Goal: Transaction & Acquisition: Book appointment/travel/reservation

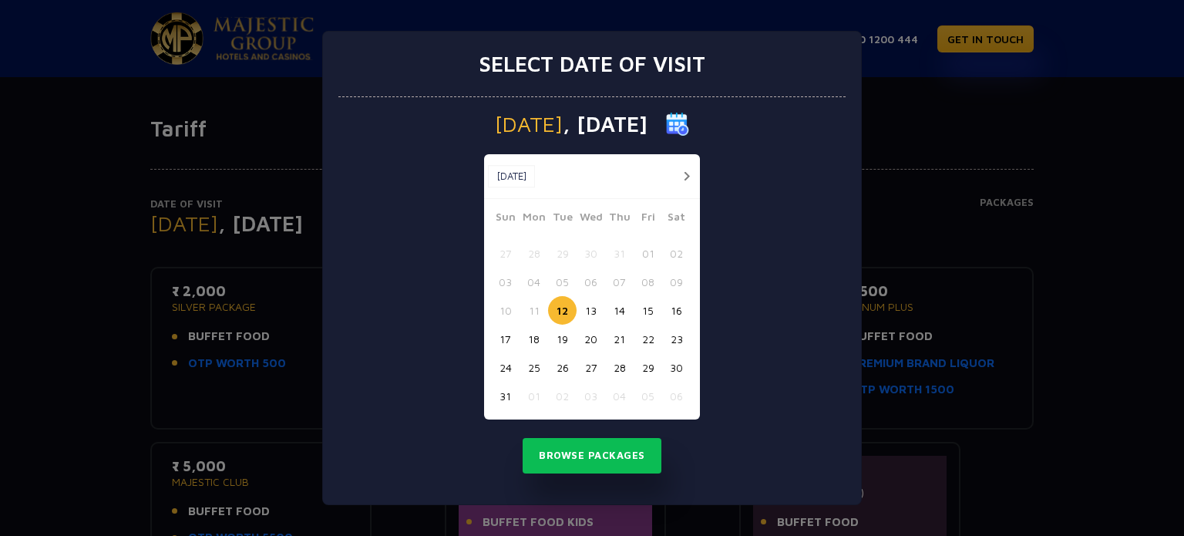
click at [678, 314] on button "16" at bounding box center [676, 310] width 29 height 29
click at [580, 440] on button "Browse Packages" at bounding box center [591, 455] width 139 height 35
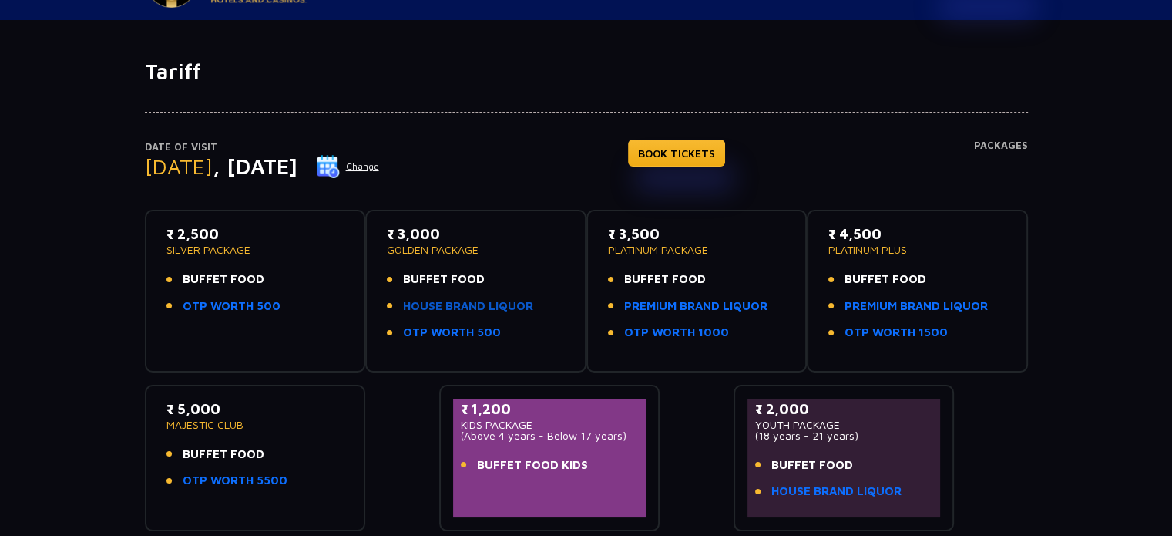
scroll to position [45, 0]
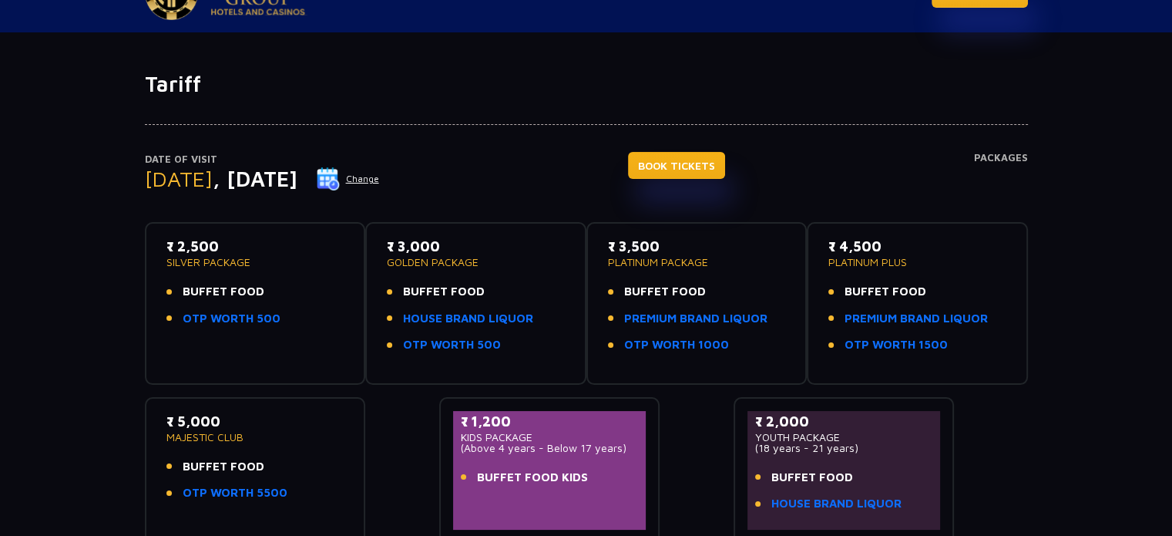
click at [697, 169] on link "BOOK TICKETS" at bounding box center [676, 165] width 97 height 27
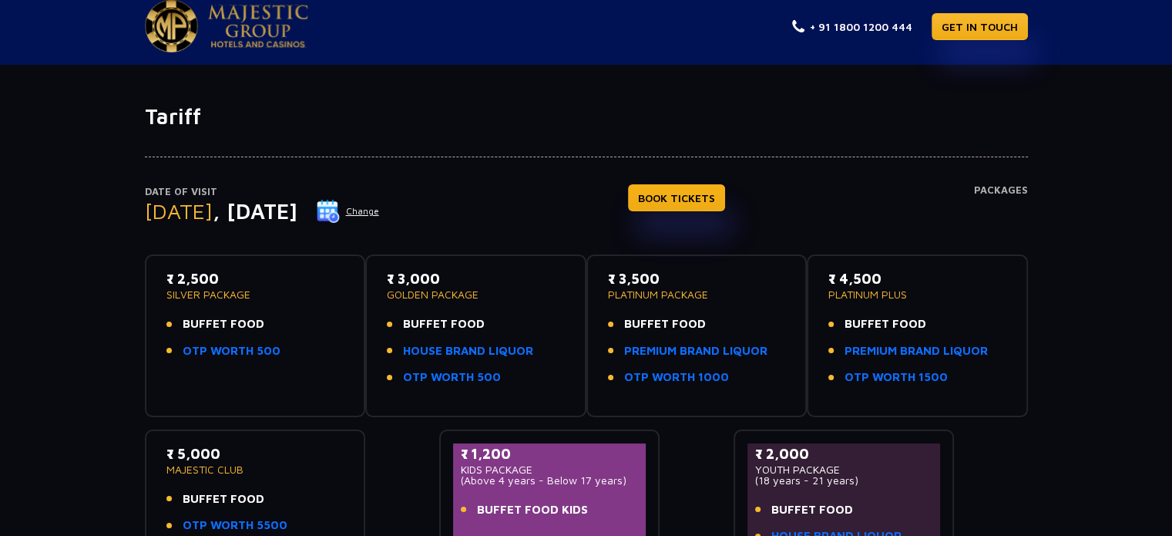
scroll to position [11, 0]
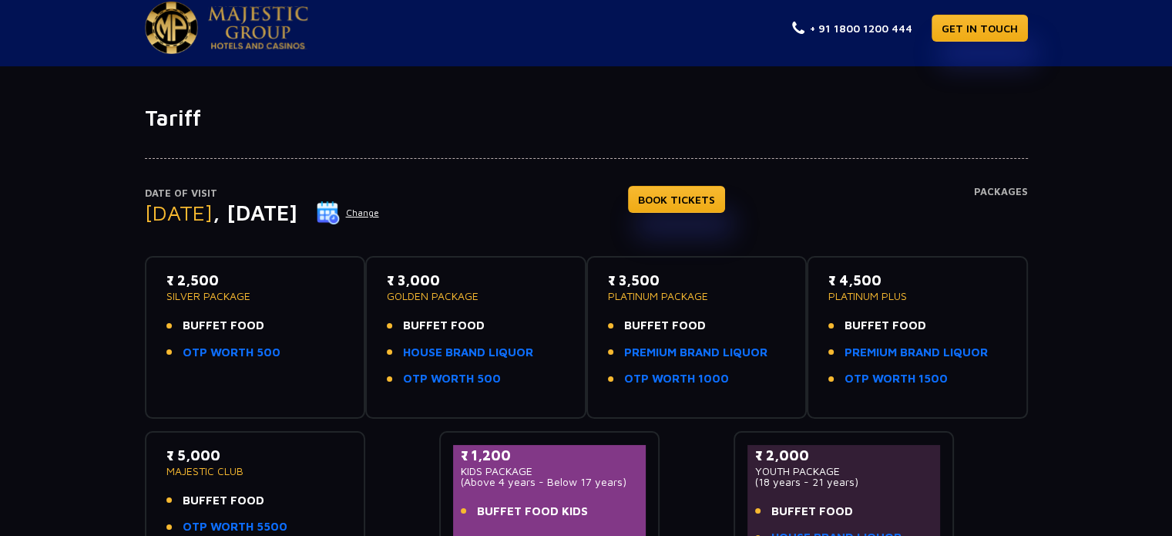
click at [640, 324] on span "BUFFET FOOD" at bounding box center [665, 326] width 82 height 18
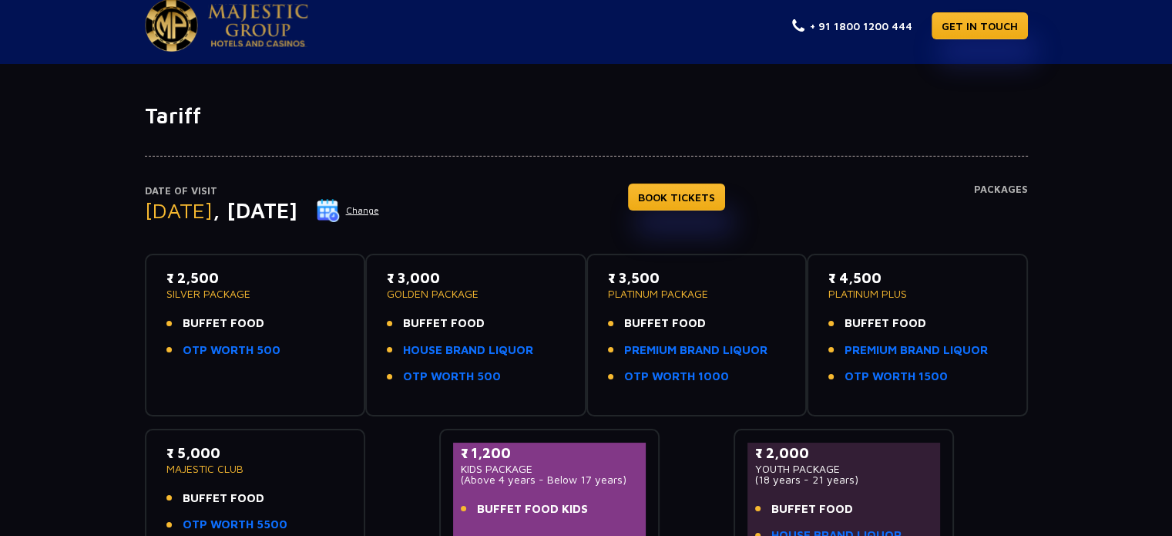
scroll to position [12, 0]
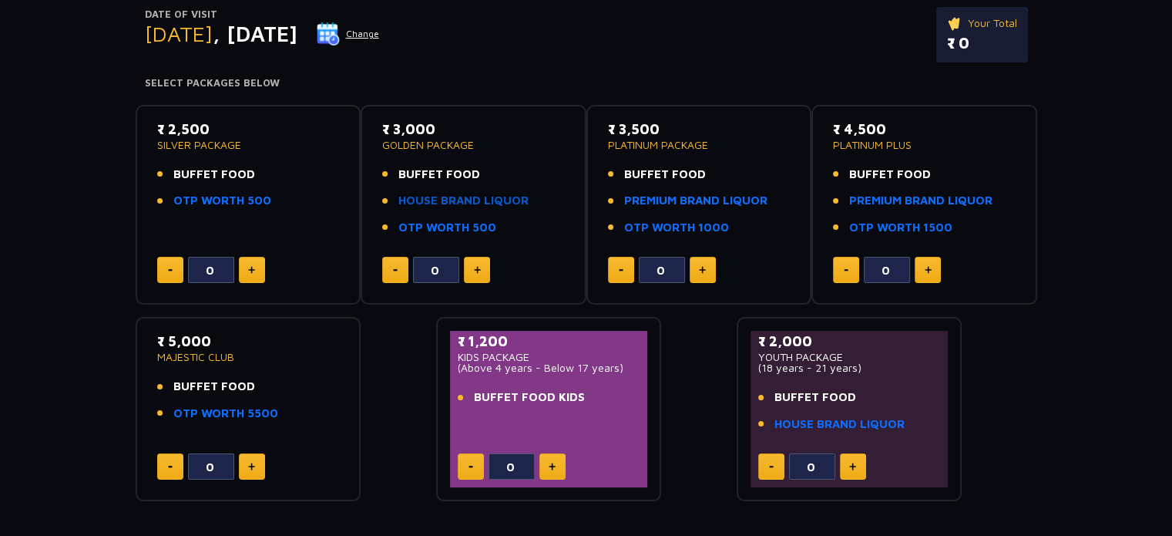
scroll to position [190, 0]
click at [704, 259] on button at bounding box center [703, 269] width 26 height 26
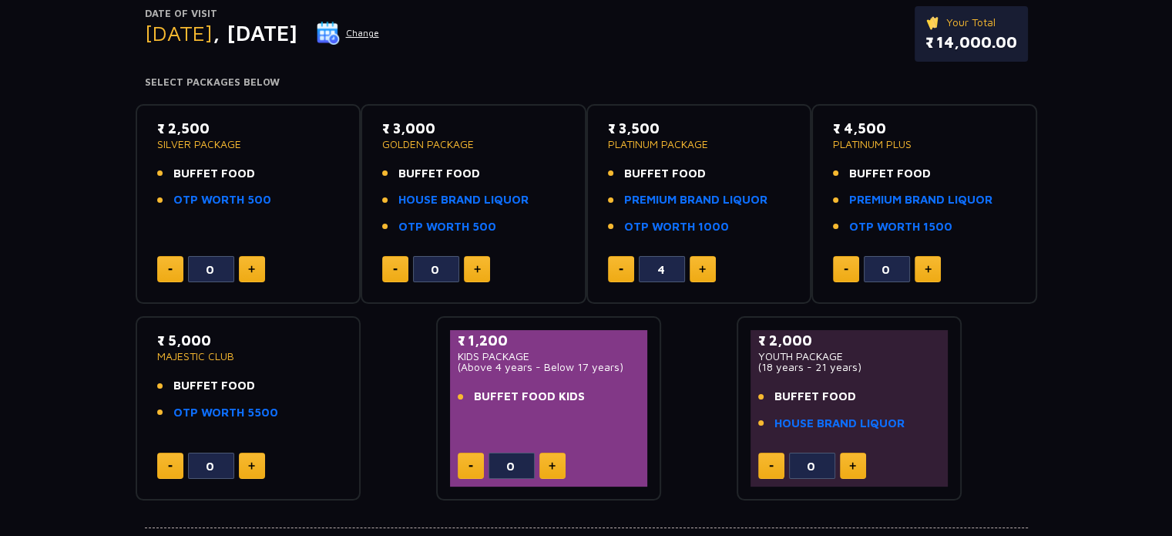
click at [704, 259] on button at bounding box center [703, 269] width 26 height 26
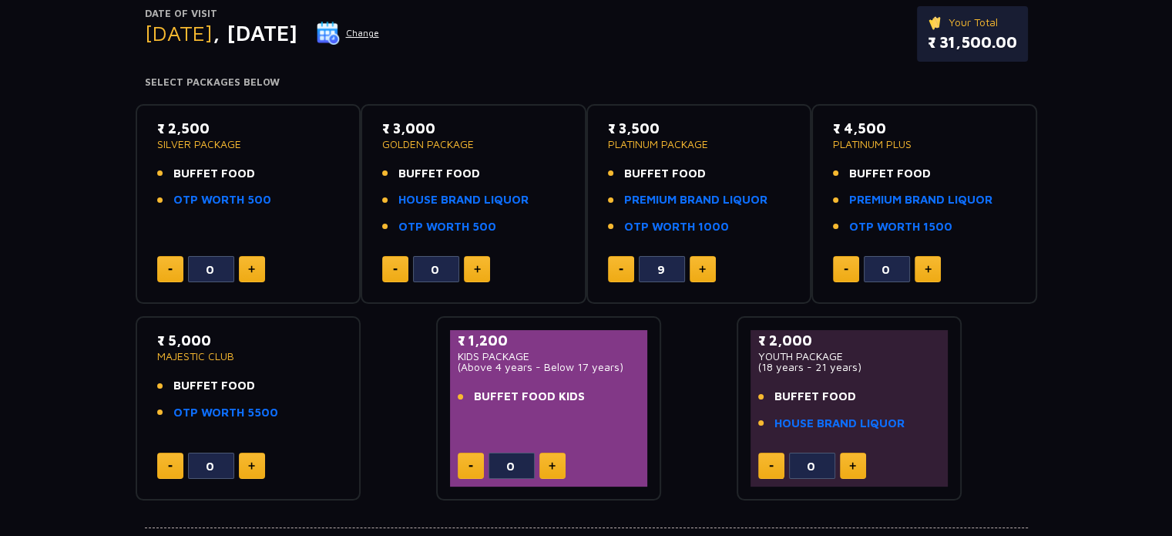
click at [704, 259] on button at bounding box center [703, 269] width 26 height 26
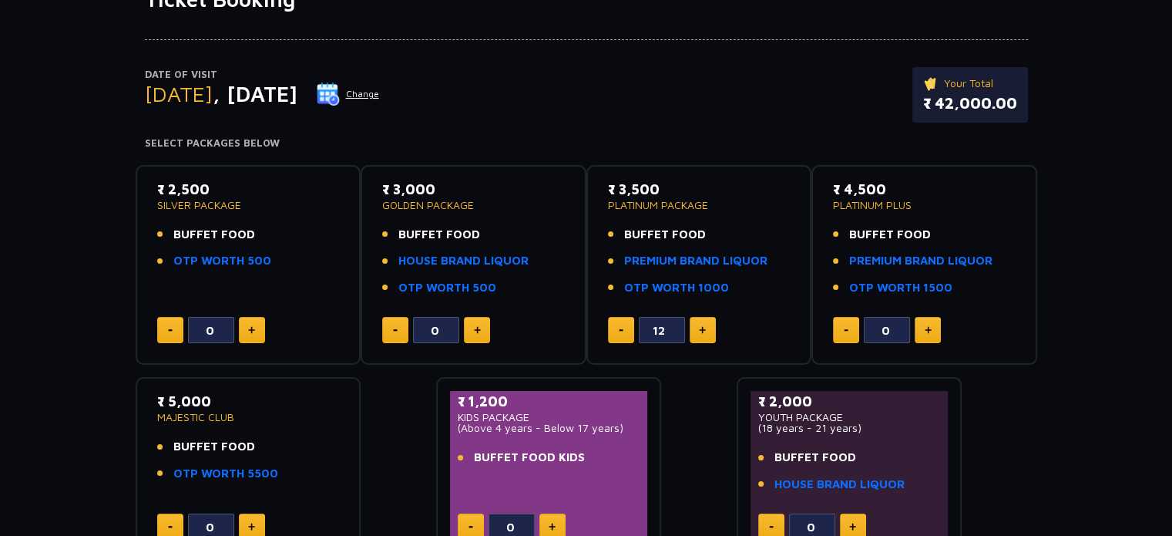
scroll to position [134, 0]
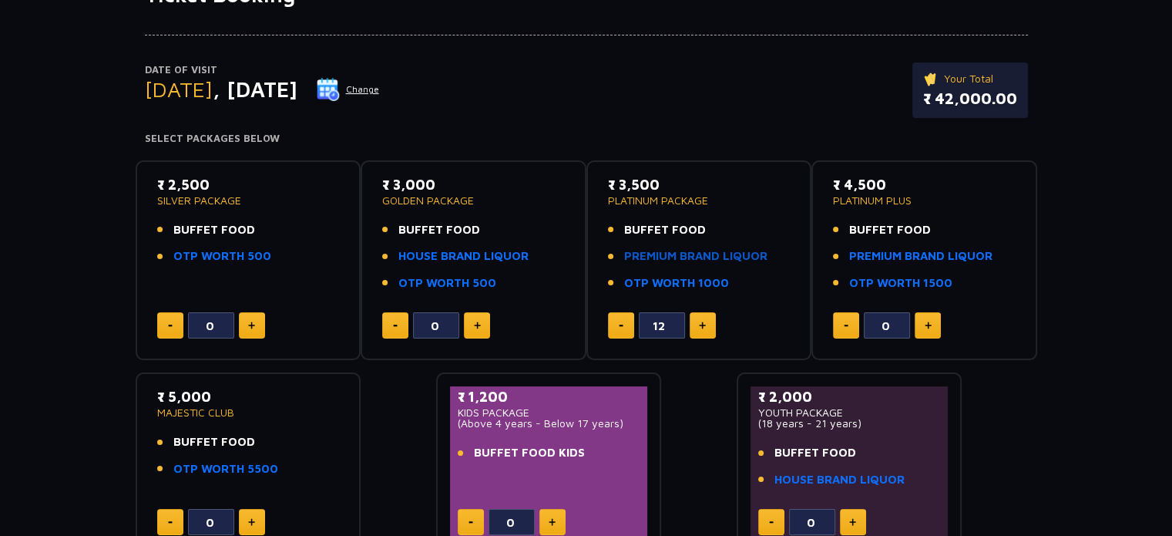
click at [660, 254] on link "PREMIUM BRAND LIQUOR" at bounding box center [695, 256] width 143 height 18
type input "9"
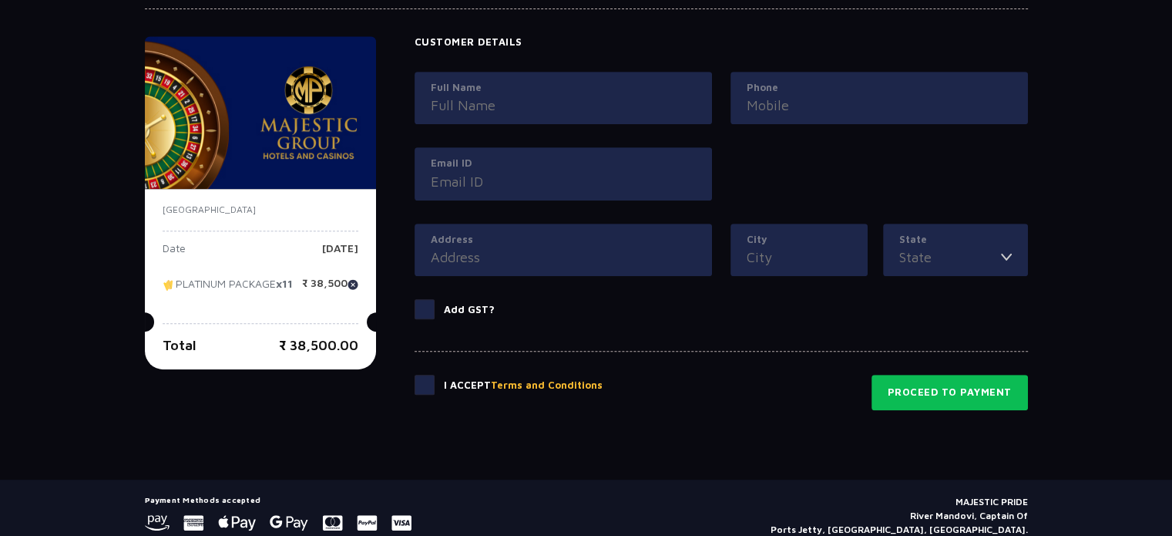
scroll to position [765, 0]
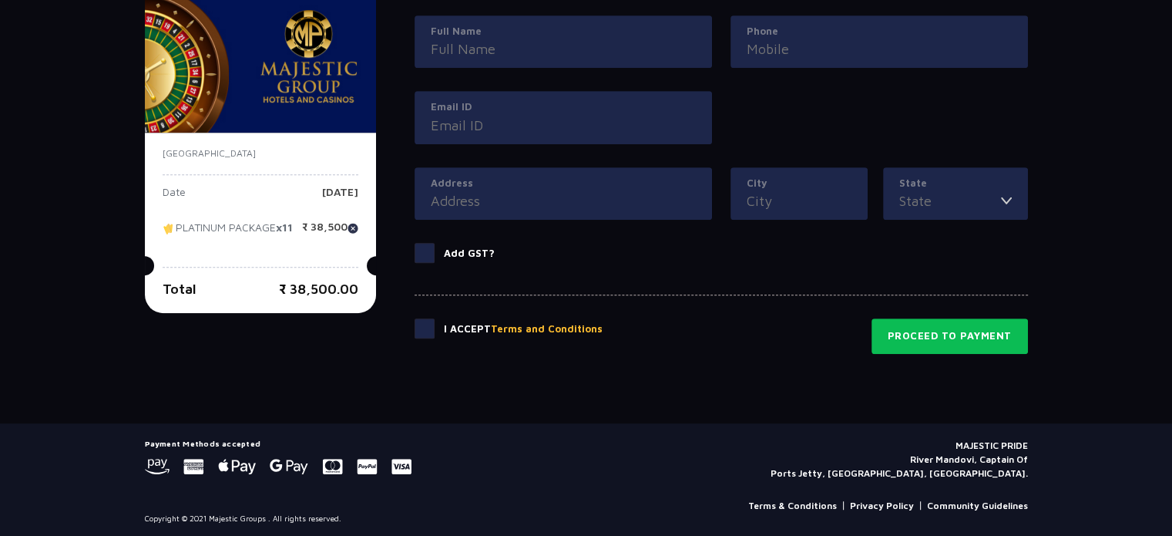
click at [354, 224] on img at bounding box center [353, 228] width 11 height 11
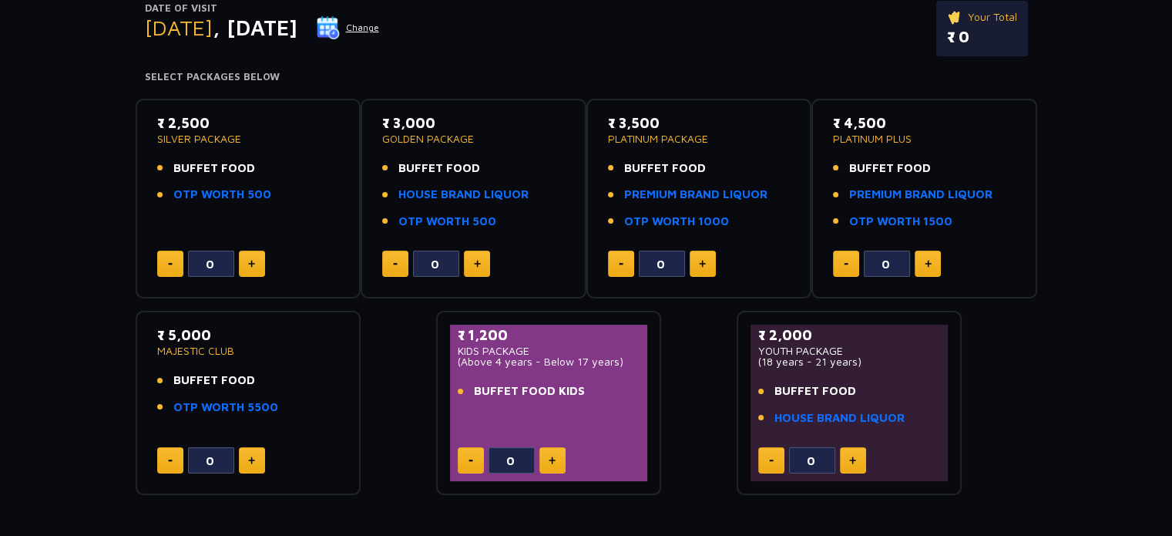
scroll to position [193, 0]
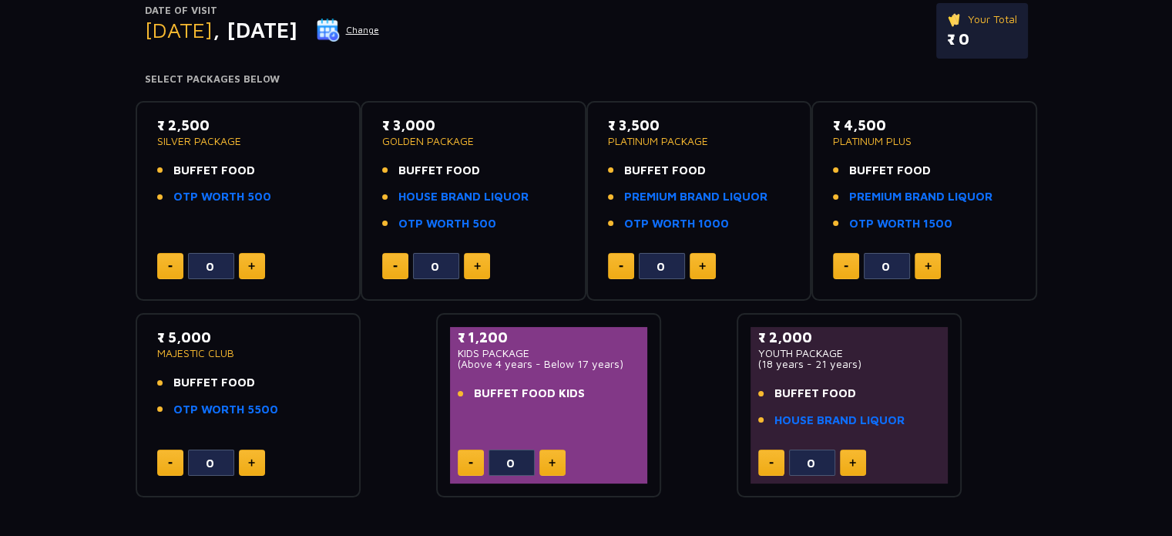
click at [700, 268] on img at bounding box center [702, 266] width 7 height 8
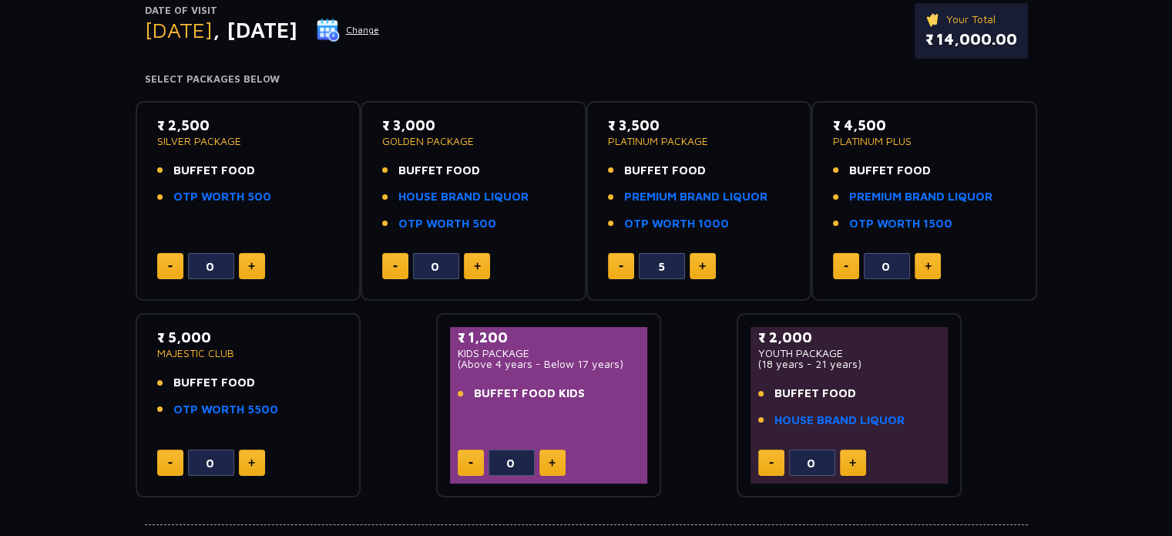
click at [700, 268] on img at bounding box center [702, 266] width 7 height 8
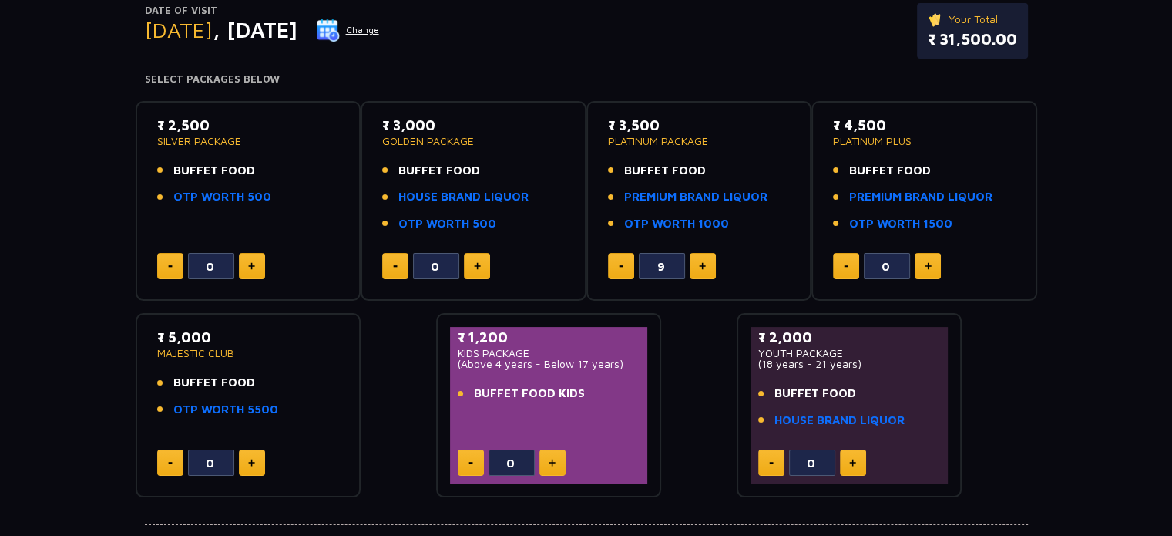
type input "10"
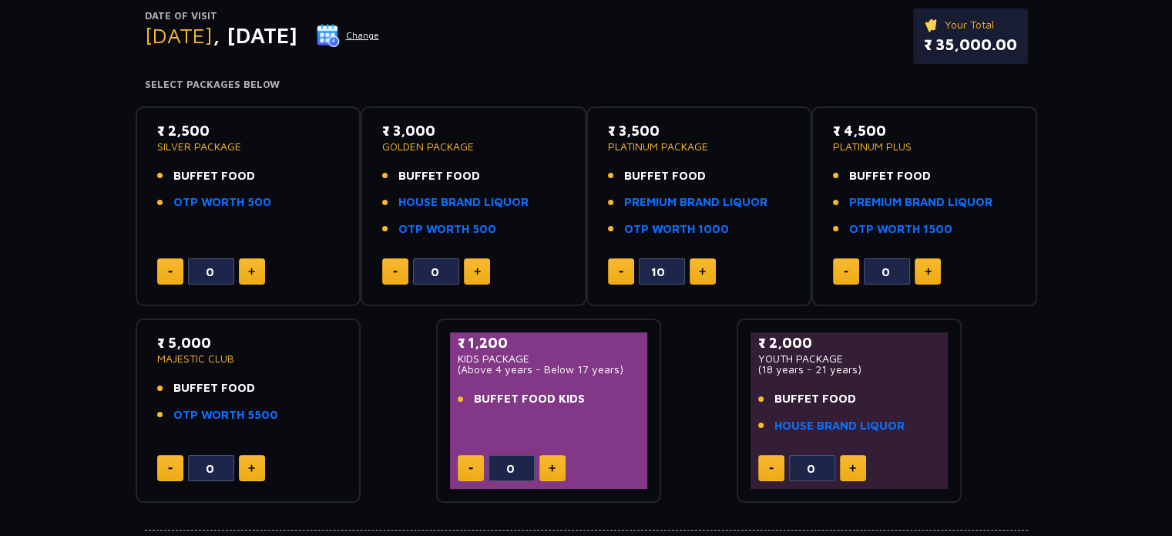
scroll to position [188, 0]
click at [639, 224] on link "OTP WORTH 1000" at bounding box center [676, 229] width 105 height 18
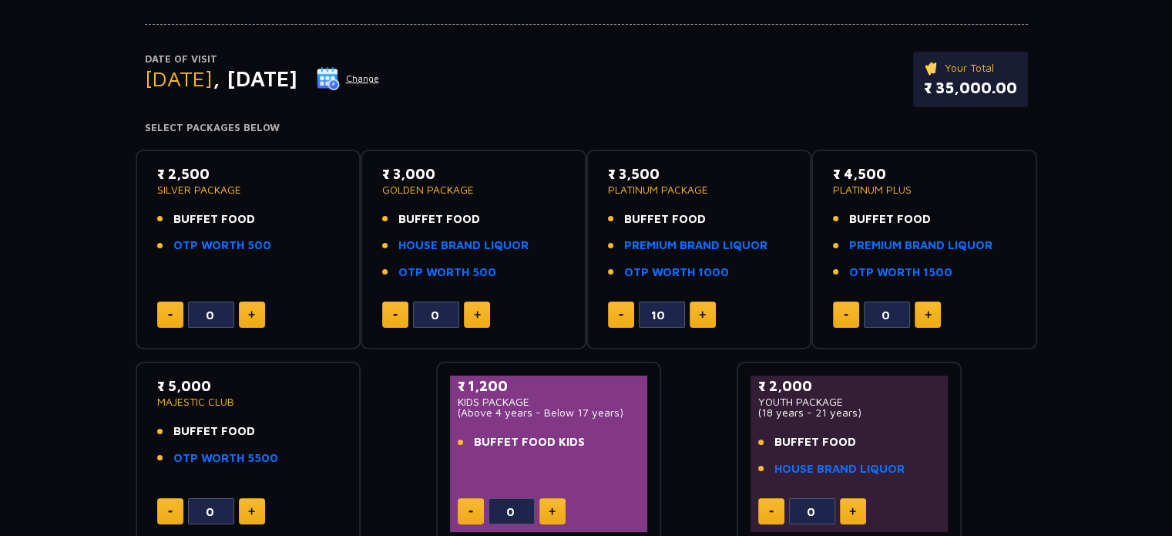
scroll to position [0, 0]
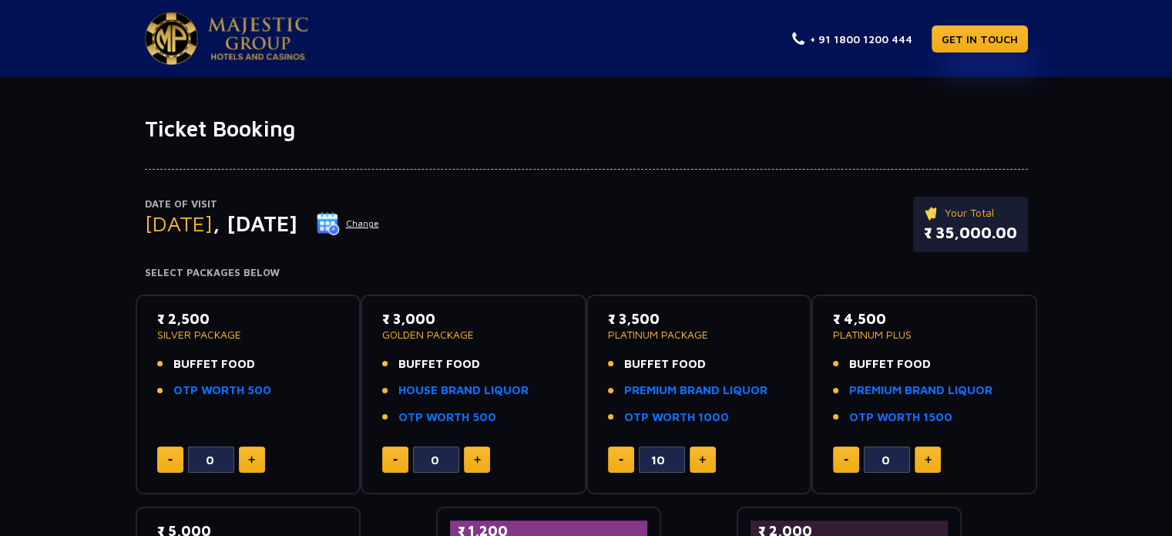
click at [697, 193] on div "Date of Visit Saturday , 16 Aug 2025 Change Your Total ₹ 35,000.00 Select Packa…" at bounding box center [587, 210] width 902 height 137
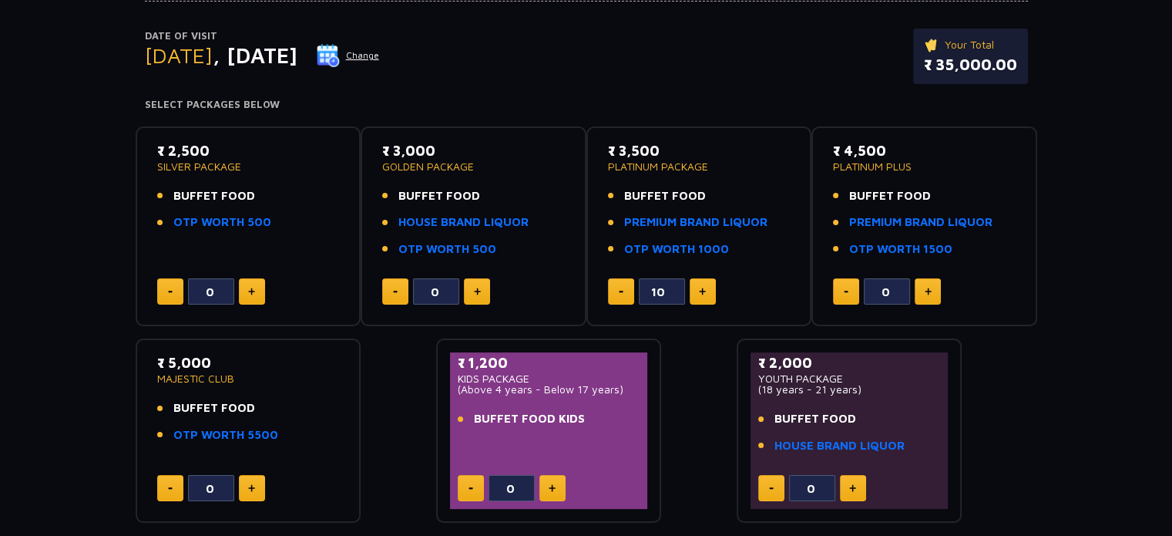
scroll to position [166, 0]
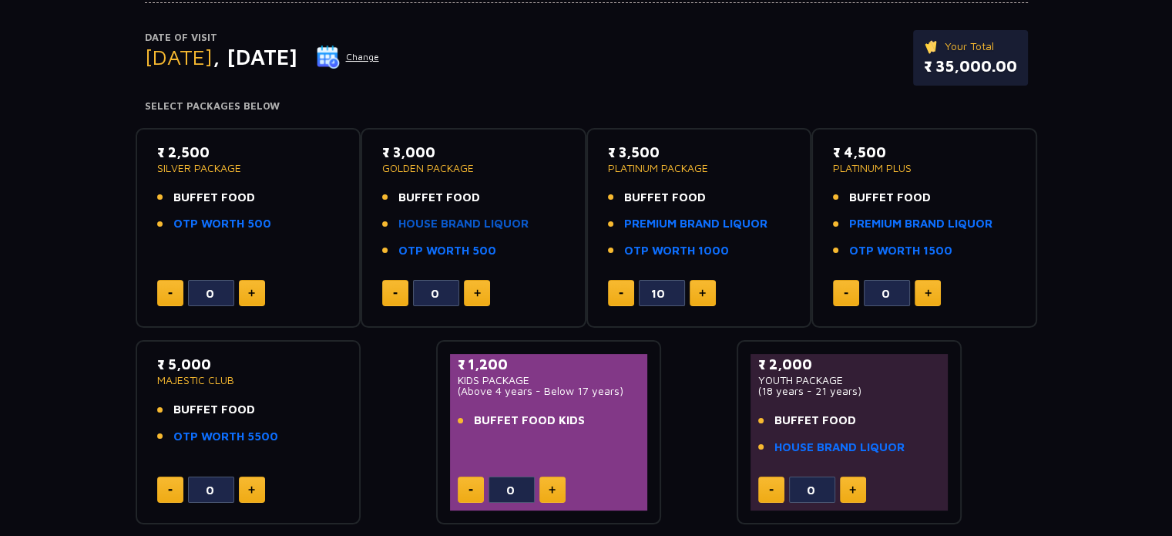
click at [465, 226] on link "HOUSE BRAND LIQUOR" at bounding box center [463, 224] width 130 height 18
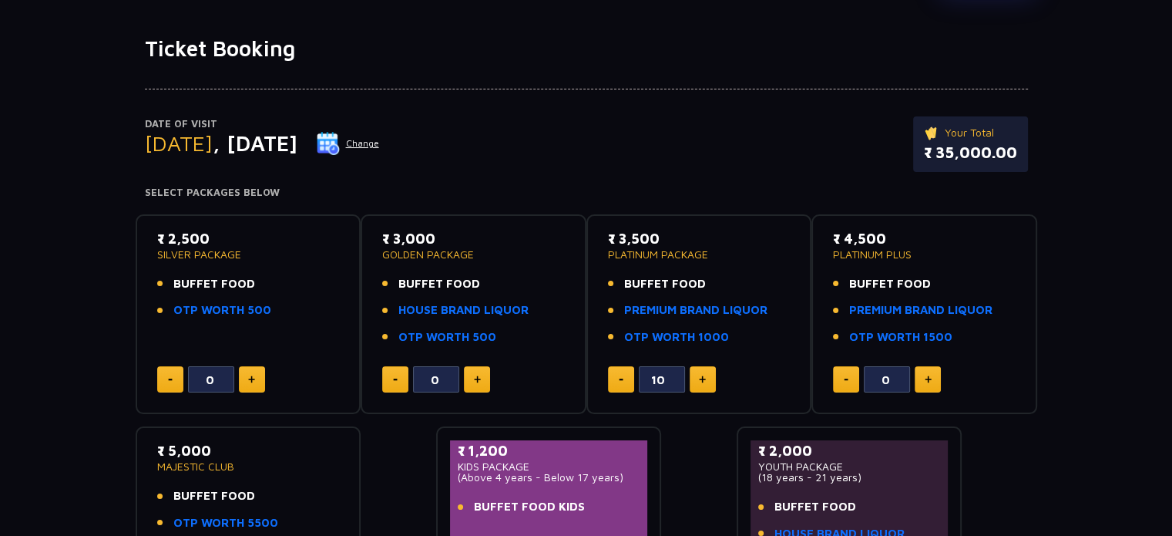
scroll to position [77, 0]
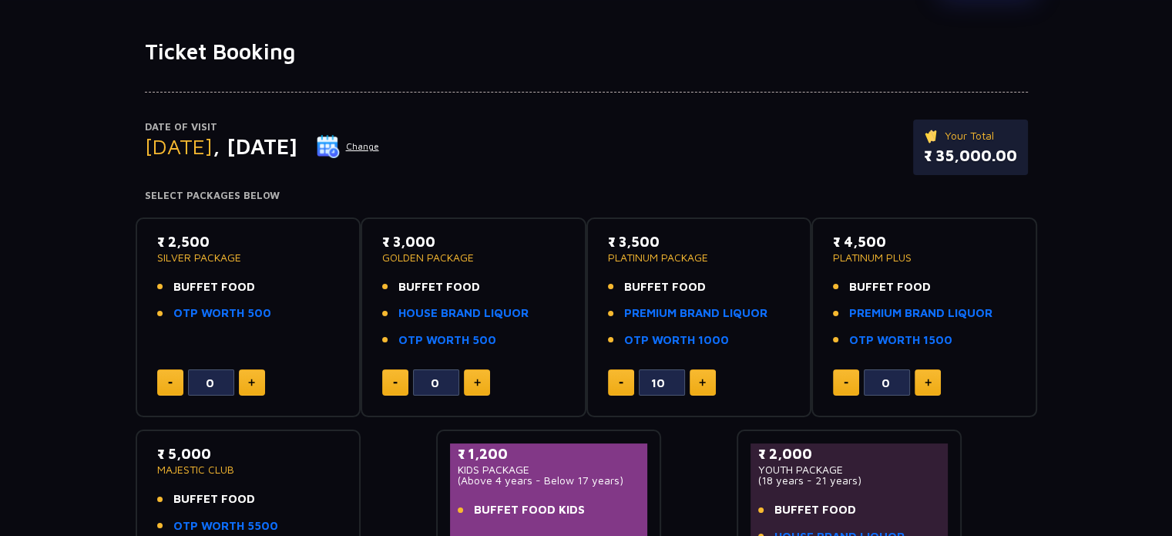
drag, startPoint x: 660, startPoint y: 238, endPoint x: 620, endPoint y: 243, distance: 40.3
click at [620, 243] on p "₹ 3,500" at bounding box center [699, 241] width 183 height 21
click at [556, 260] on p "GOLDEN PACKAGE" at bounding box center [473, 257] width 183 height 11
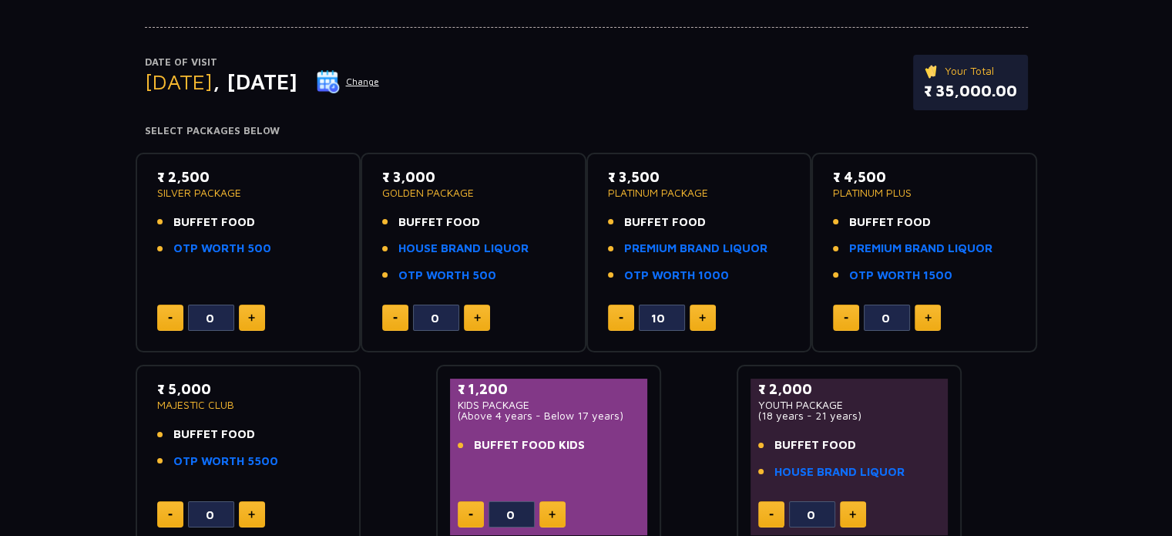
scroll to position [134, 0]
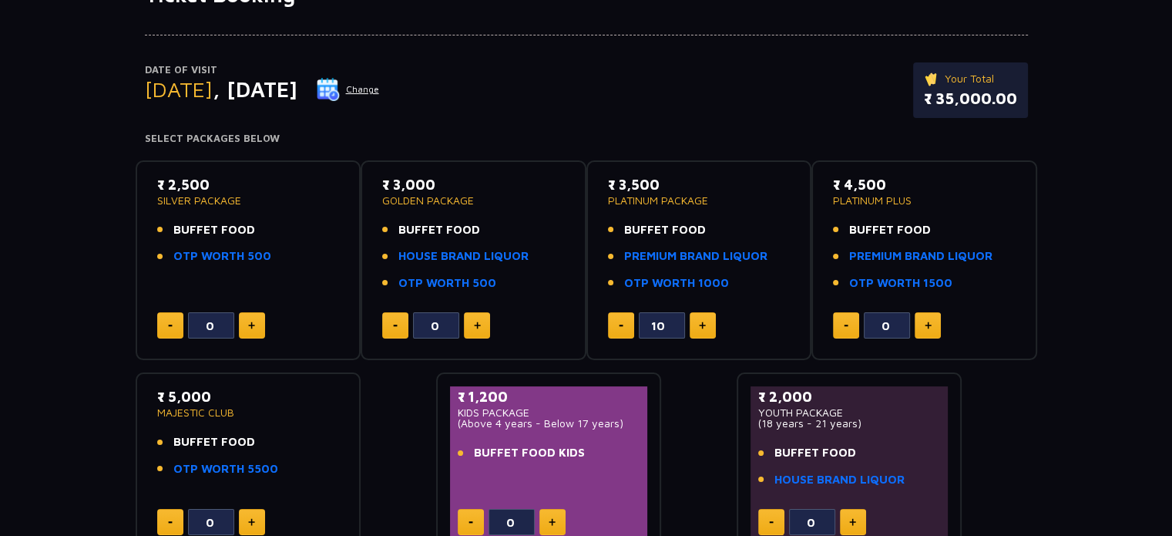
drag, startPoint x: 660, startPoint y: 183, endPoint x: 621, endPoint y: 187, distance: 38.8
click at [621, 187] on p "₹ 3,500" at bounding box center [699, 184] width 183 height 21
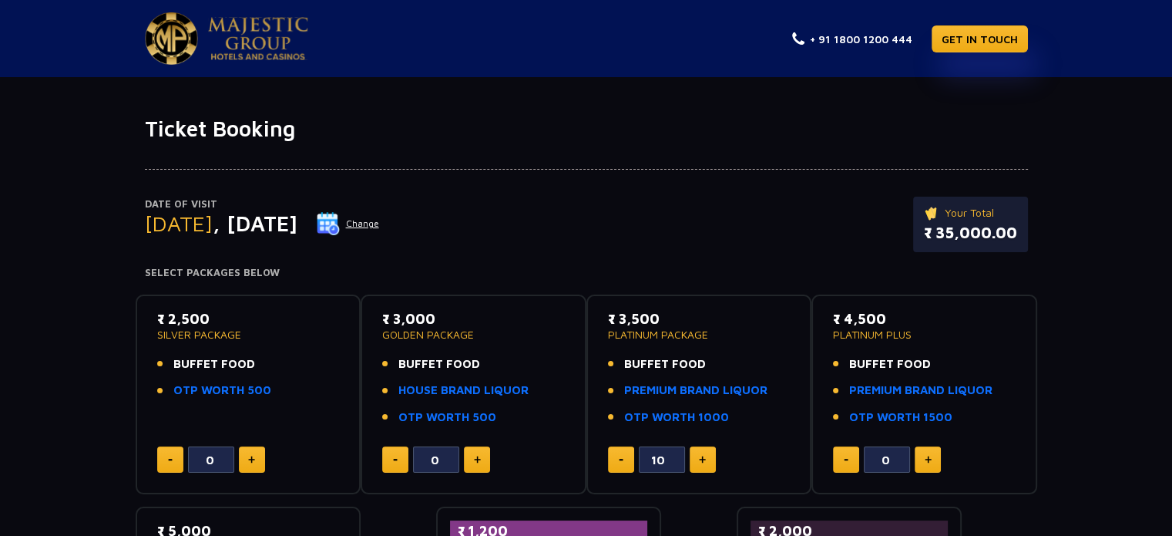
click at [624, 200] on div "Date of Visit Saturday , 16 Aug 2025 Change Your Total ₹ 35,000.00" at bounding box center [586, 232] width 883 height 71
drag, startPoint x: 660, startPoint y: 318, endPoint x: 620, endPoint y: 320, distance: 40.1
click at [620, 320] on p "₹ 3,500" at bounding box center [699, 318] width 183 height 21
click at [540, 260] on div "Date of Visit Saturday , 16 Aug 2025 Change Your Total ₹ 35,000.00" at bounding box center [586, 232] width 883 height 71
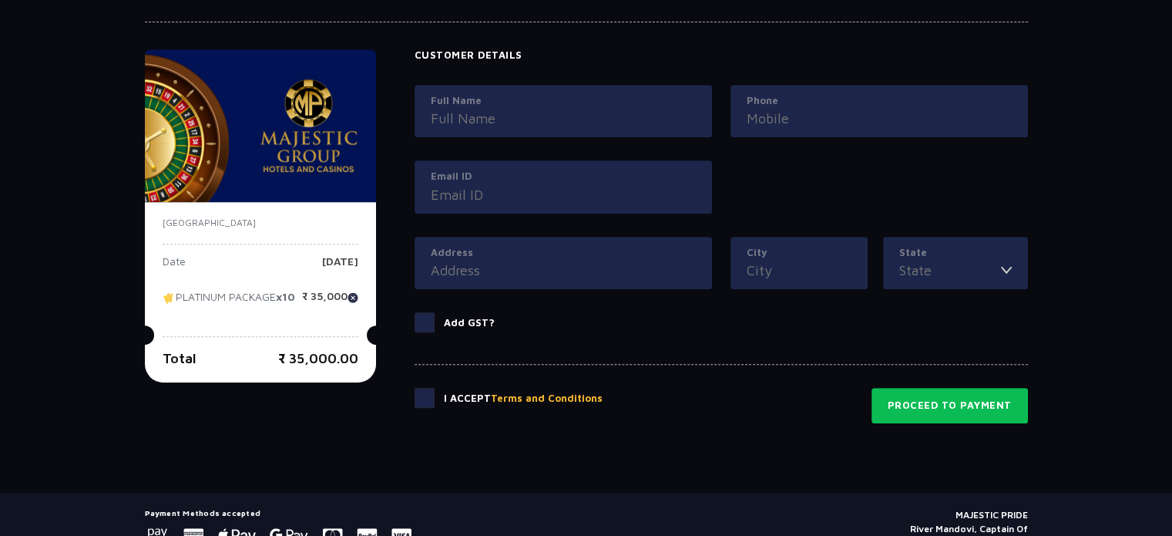
scroll to position [697, 0]
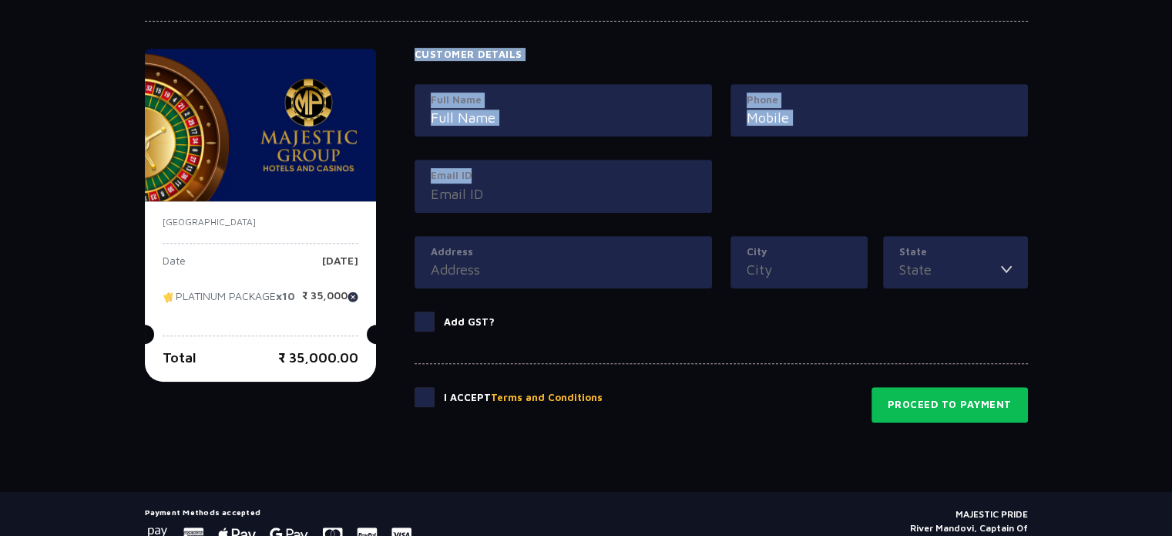
drag, startPoint x: 415, startPoint y: 45, endPoint x: 667, endPoint y: 173, distance: 282.2
click at [667, 173] on div "India Date Saturday, 16 Aug 2025 PLATINUM PACKAGE x10 ₹ 35,000 Total ₹ 35,000.0…" at bounding box center [587, 208] width 902 height 428
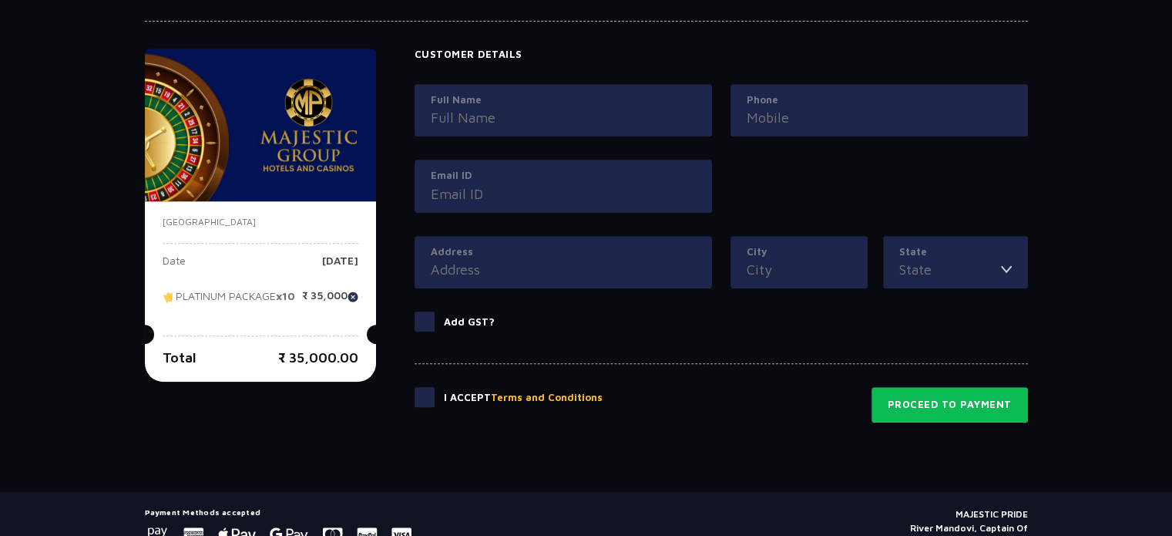
click at [389, 129] on div "India Date Saturday, 16 Aug 2025 PLATINUM PACKAGE x10 ₹ 35,000 Total ₹ 35,000.0…" at bounding box center [586, 236] width 883 height 374
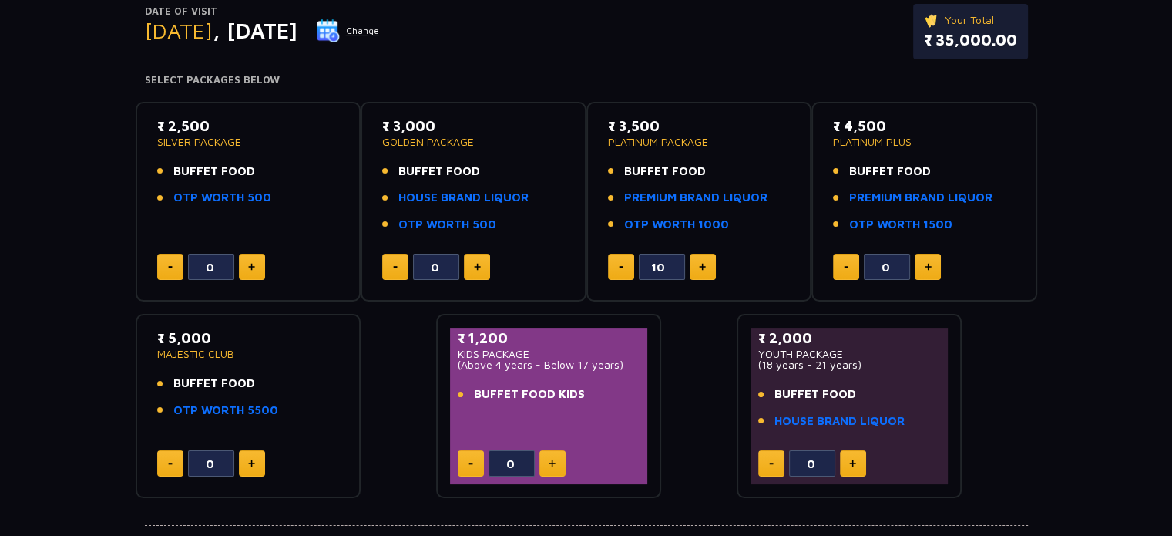
scroll to position [190, 0]
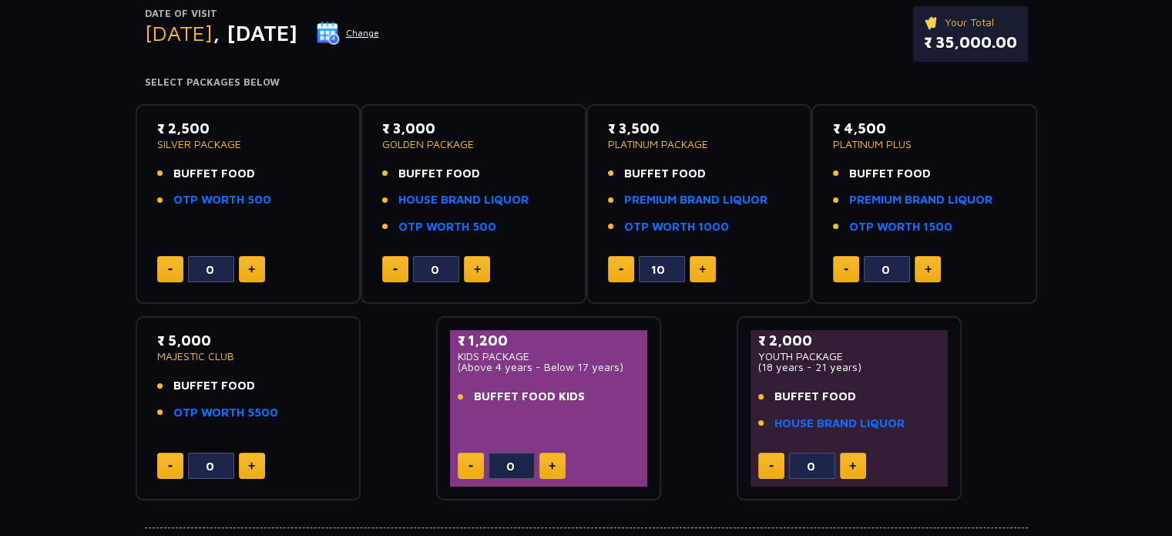
drag, startPoint x: 156, startPoint y: 125, endPoint x: 928, endPoint y: 431, distance: 829.8
click at [928, 431] on div "₹ 2,500 SILVER PACKAGE BUFFET FOOD OTP WORTH 500 0 ₹ 3,000 GOLDEN PACKAGE BUFFE…" at bounding box center [587, 296] width 902 height 409
click at [1027, 420] on div "₹ 2,500 SILVER PACKAGE BUFFET FOOD OTP WORTH 500 0 ₹ 3,000 GOLDEN PACKAGE BUFFE…" at bounding box center [587, 296] width 902 height 409
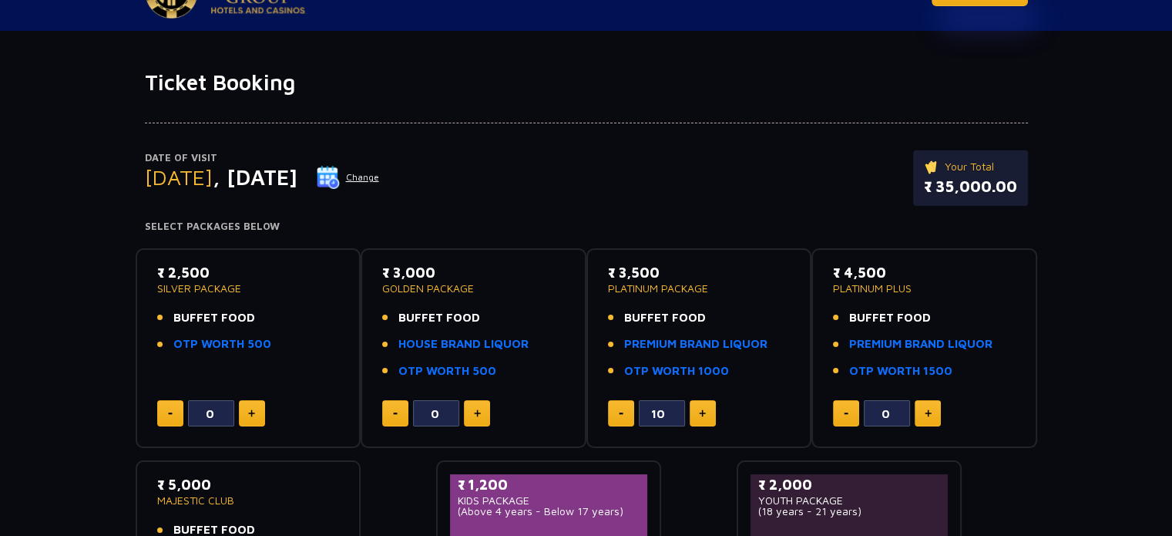
scroll to position [0, 0]
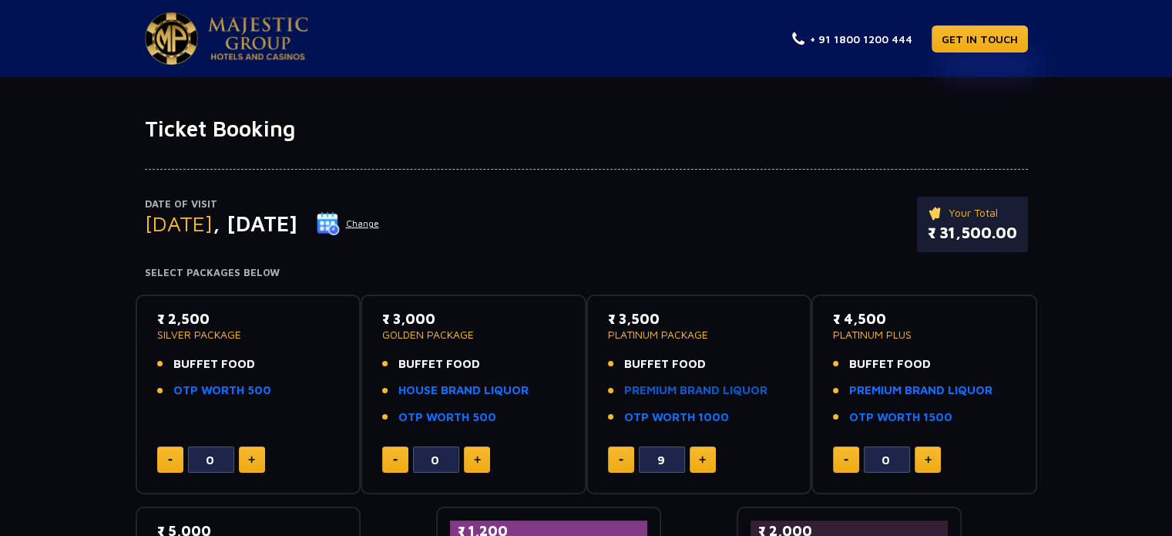
click at [666, 388] on link "PREMIUM BRAND LIQUOR" at bounding box center [695, 390] width 143 height 18
